Goal: Navigation & Orientation: Find specific page/section

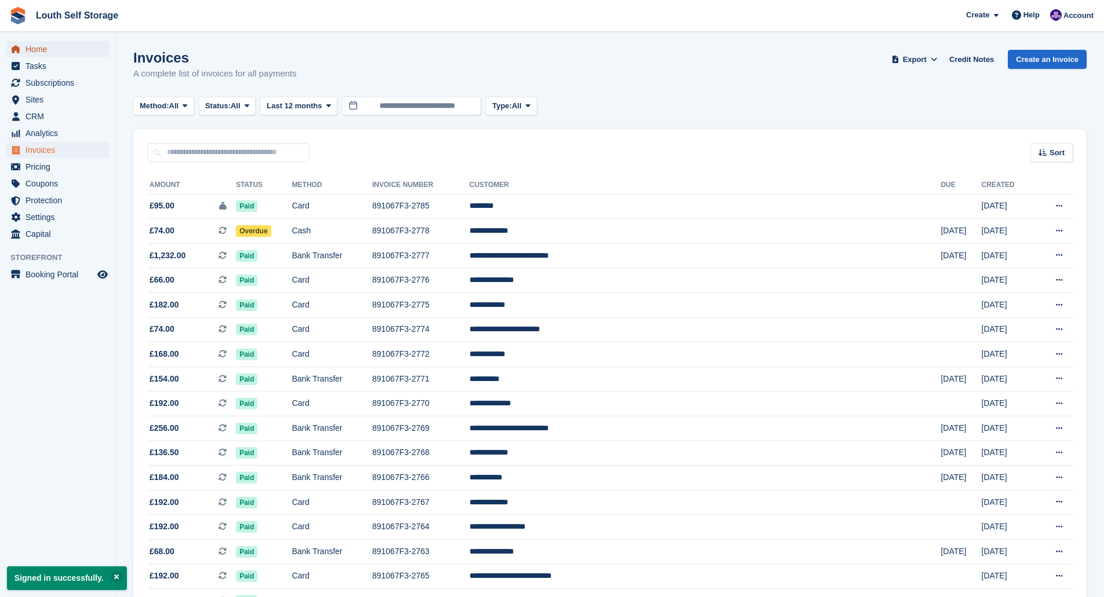
click at [35, 50] on span "Home" at bounding box center [60, 49] width 70 height 16
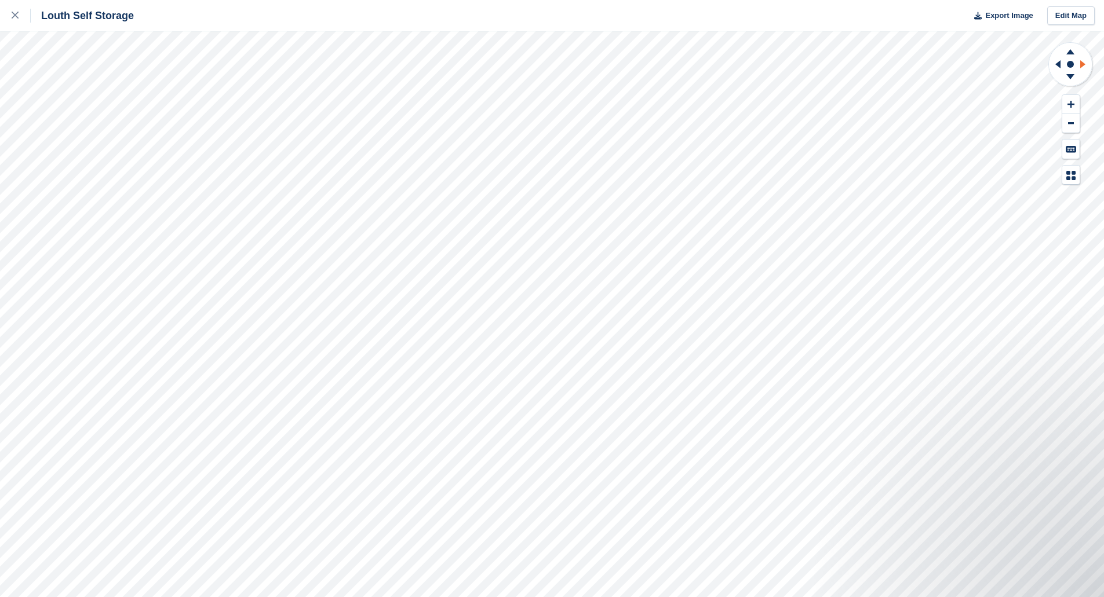
click at [1085, 61] on icon at bounding box center [1084, 64] width 14 height 30
click at [1056, 63] on icon at bounding box center [1056, 64] width 14 height 30
click at [1084, 67] on icon at bounding box center [1084, 64] width 14 height 30
click at [1067, 50] on icon at bounding box center [1070, 50] width 30 height 14
